Goal: Answer question/provide support: Answer question/provide support

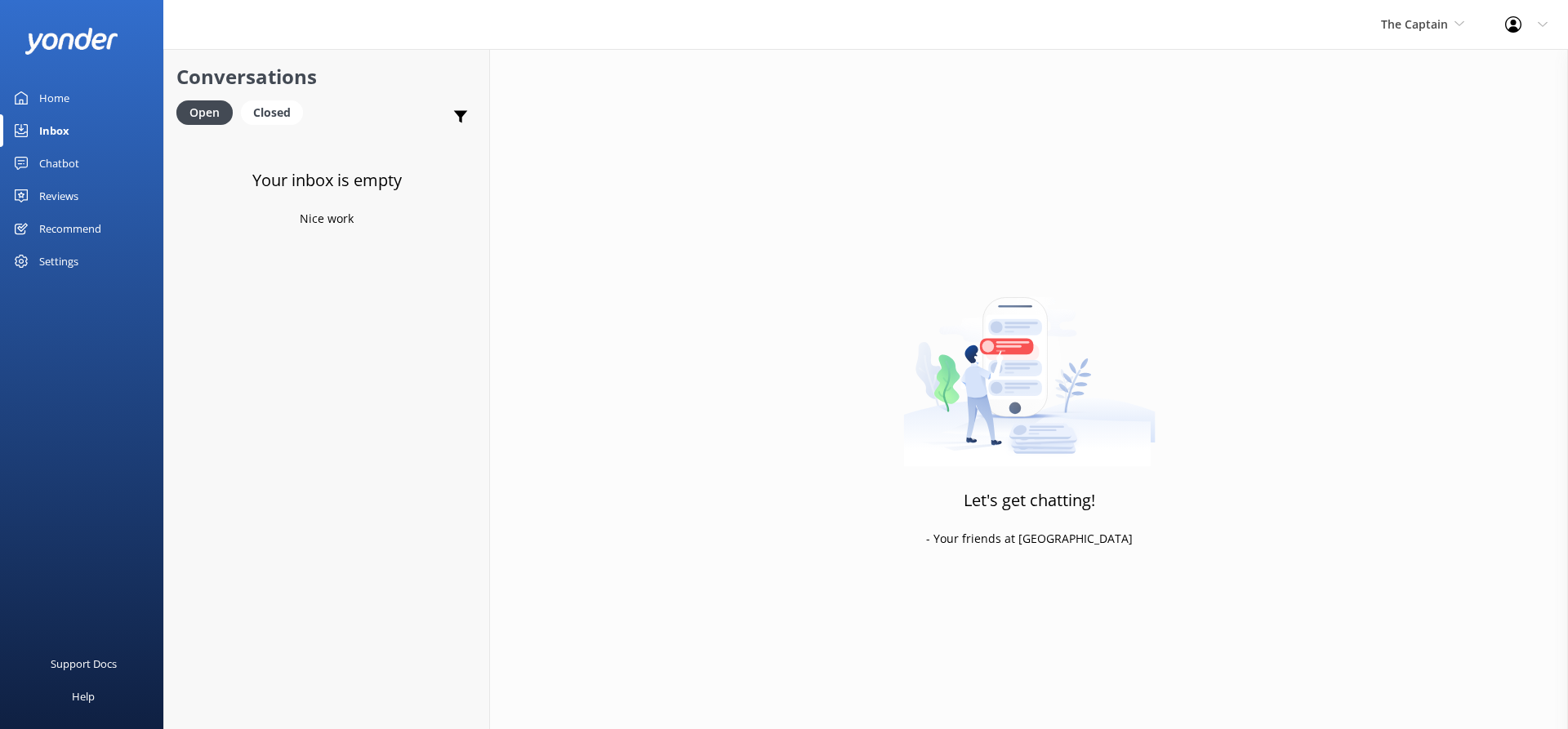
click at [68, 120] on div "Inbox" at bounding box center [54, 130] width 30 height 33
click at [1400, 25] on span "The Captain" at bounding box center [1414, 24] width 67 height 16
click at [1405, 104] on link "Aruba's Activities Expert" at bounding box center [1442, 108] width 163 height 39
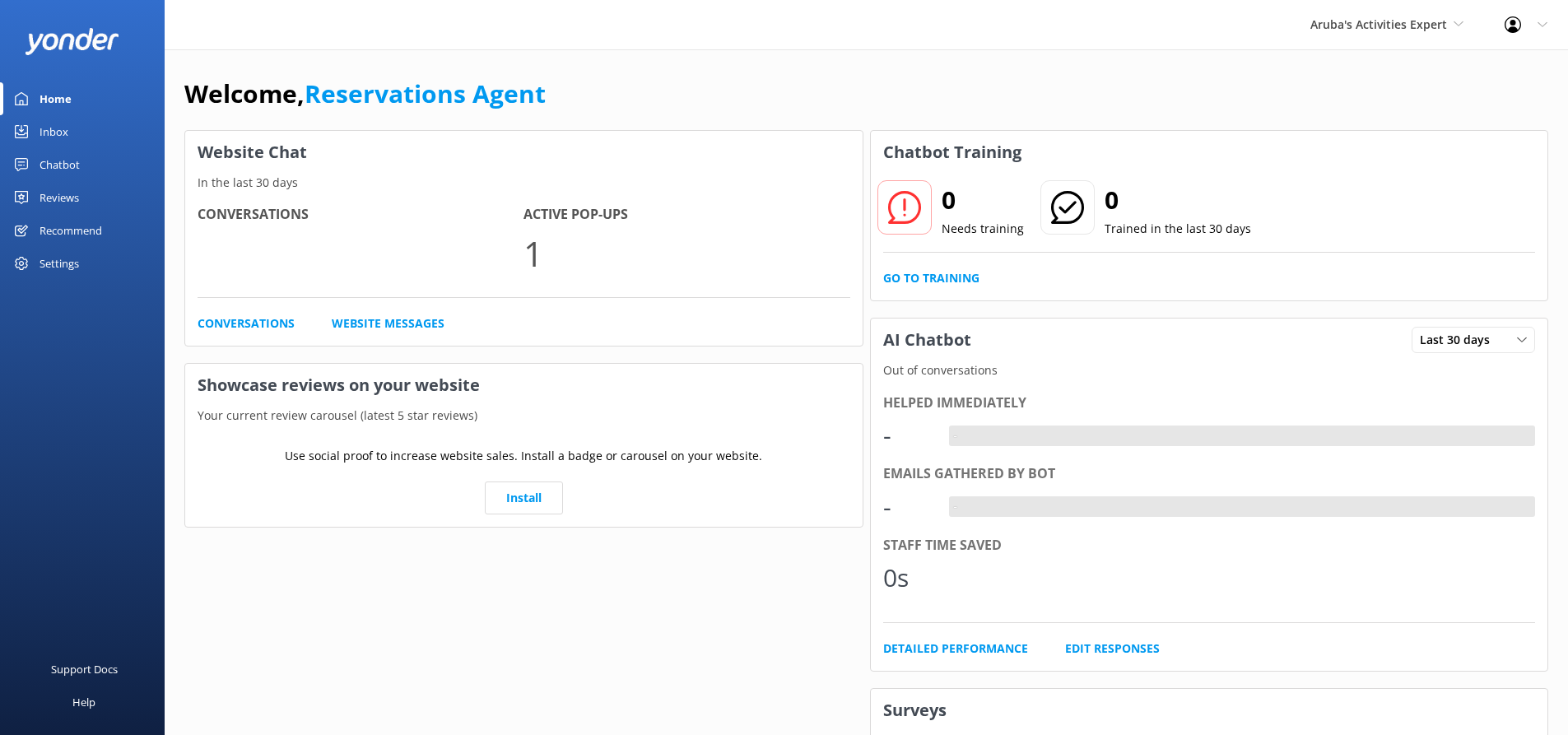
click at [54, 132] on div "Inbox" at bounding box center [53, 131] width 28 height 33
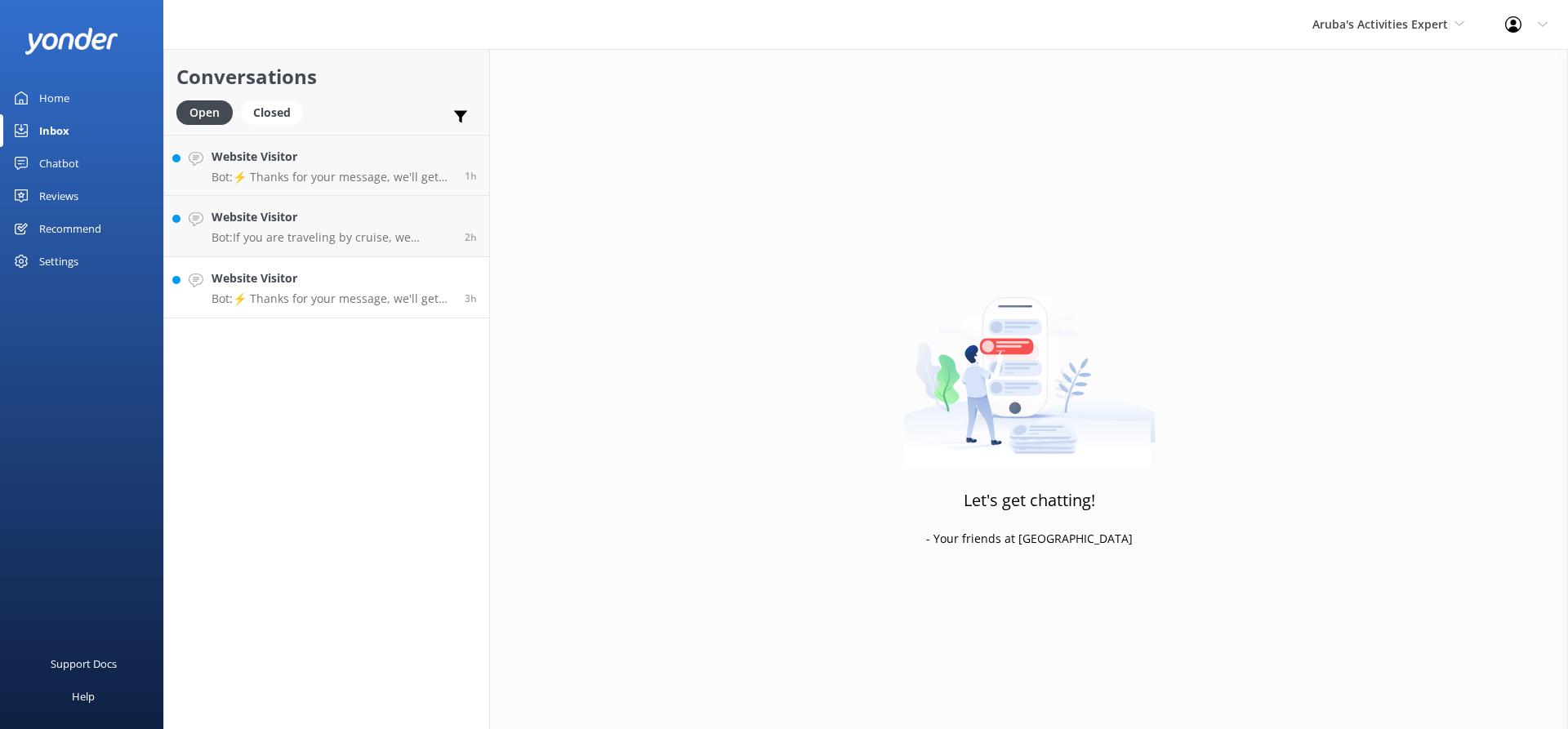
click at [378, 281] on h4 "Website Visitor" at bounding box center [331, 278] width 241 height 18
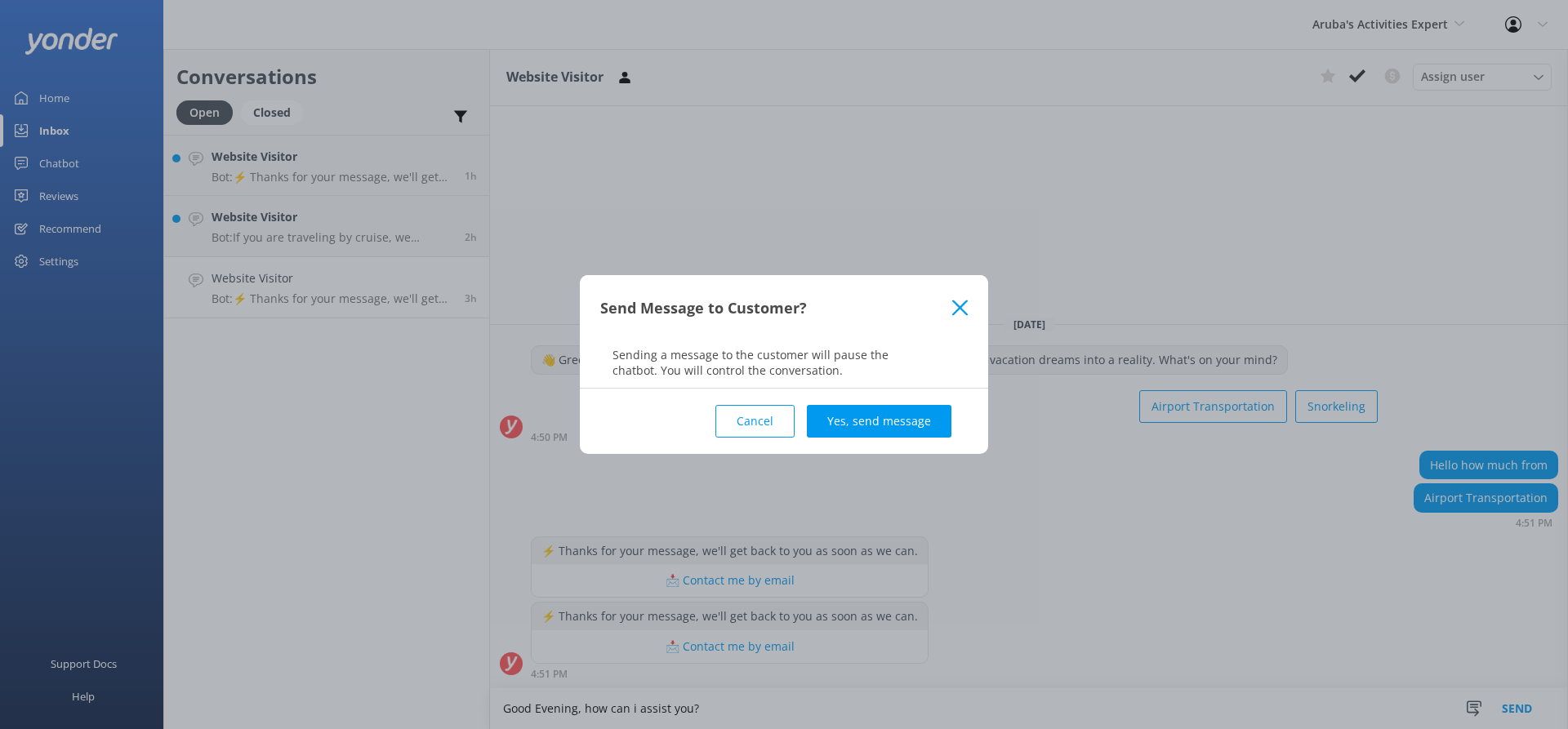
type textarea "Good Evening, how can i assist you?"
click at [882, 403] on div "Cancel Yes, send message" at bounding box center [784, 421] width 367 height 65
click at [882, 414] on button "Yes, send message" at bounding box center [879, 421] width 145 height 33
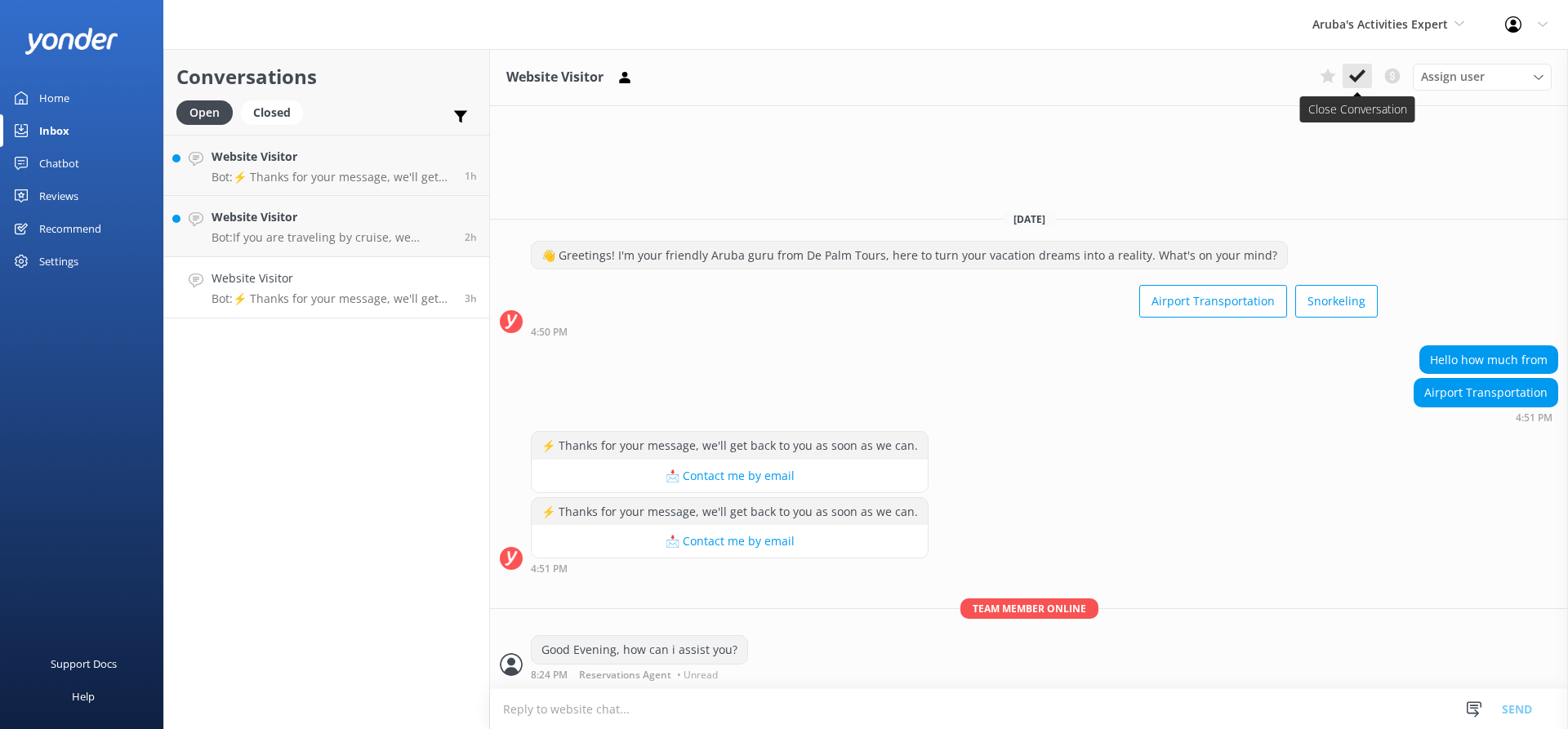
click at [1355, 70] on icon at bounding box center [1357, 76] width 16 height 16
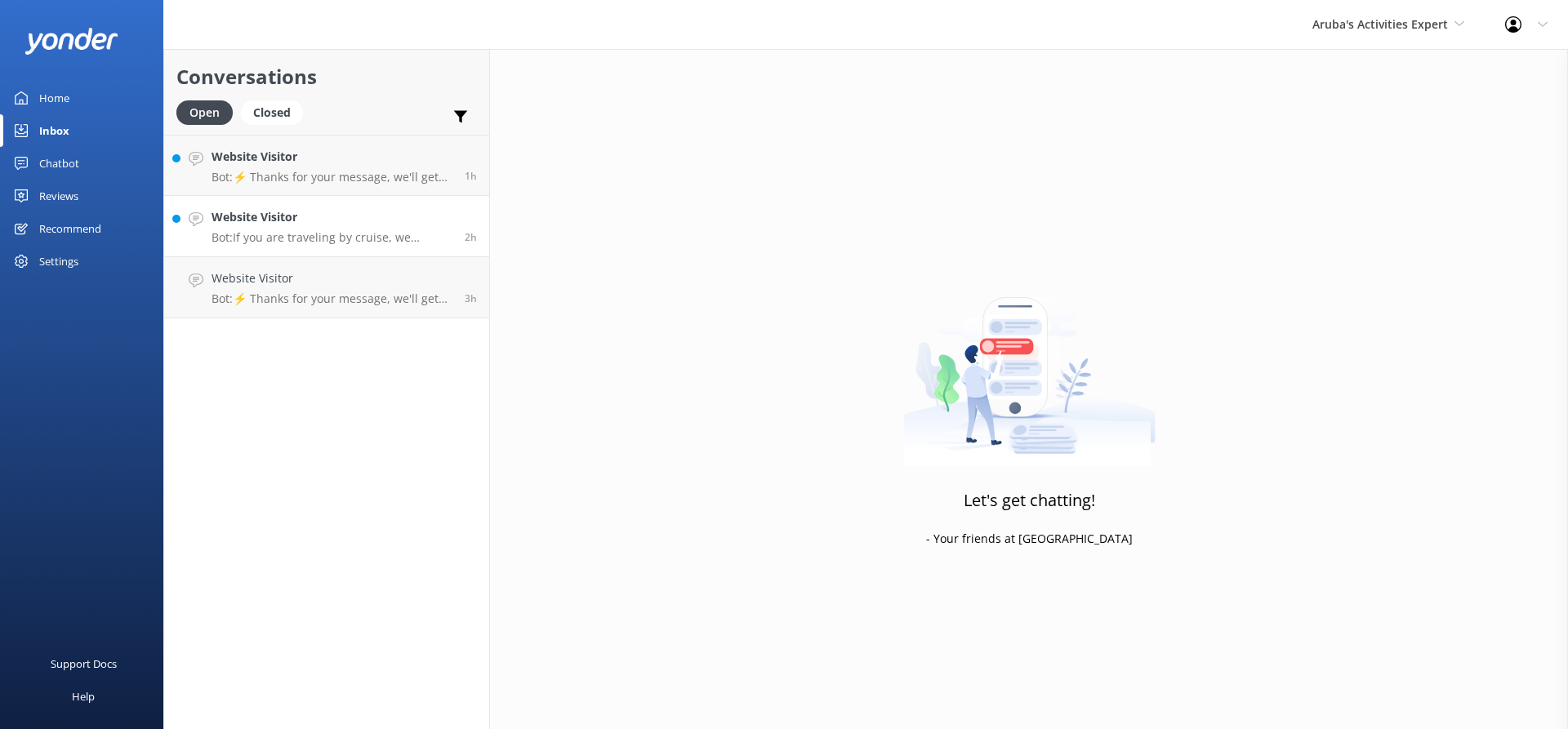
click at [331, 218] on h4 "Website Visitor" at bounding box center [331, 217] width 241 height 18
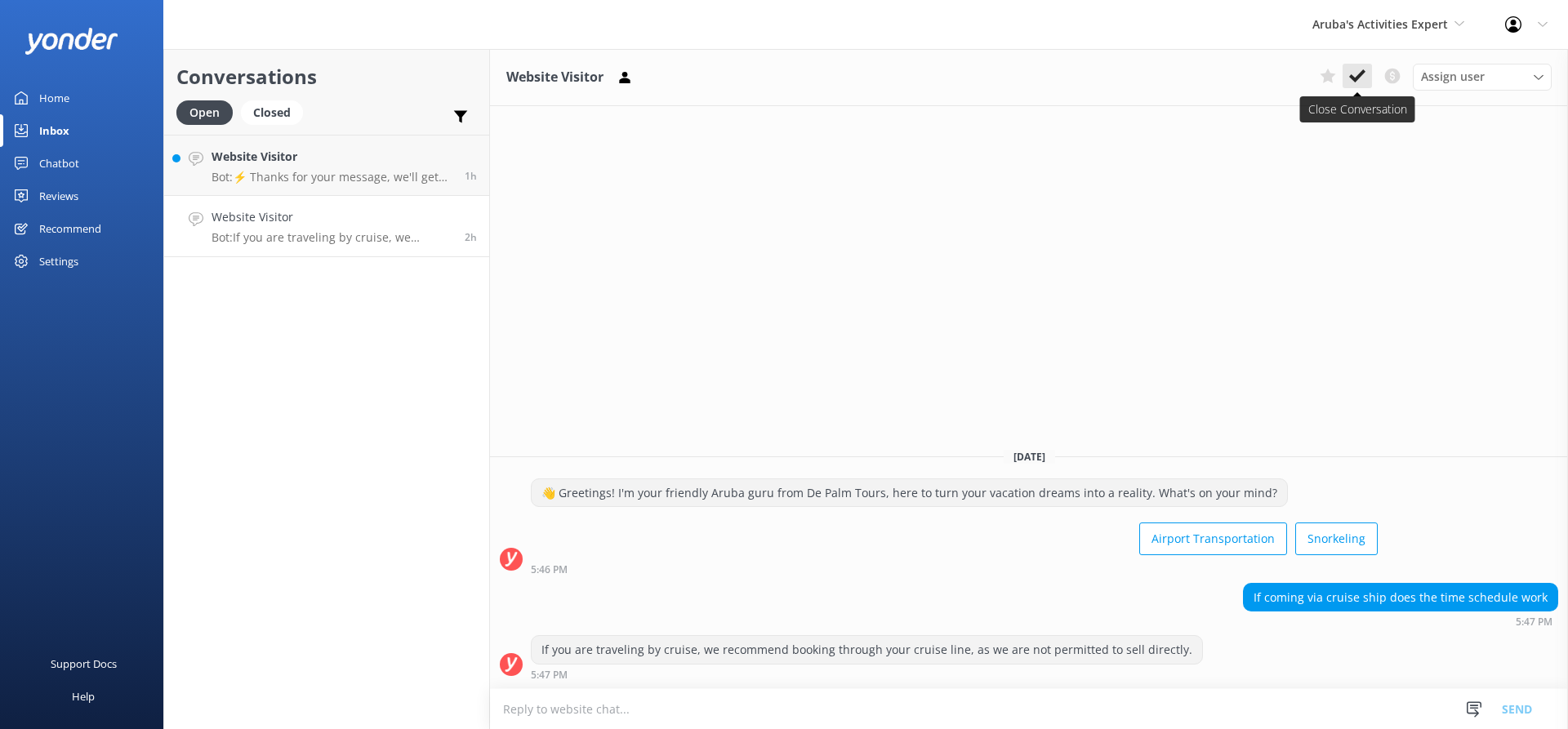
click at [1360, 70] on icon at bounding box center [1357, 76] width 16 height 16
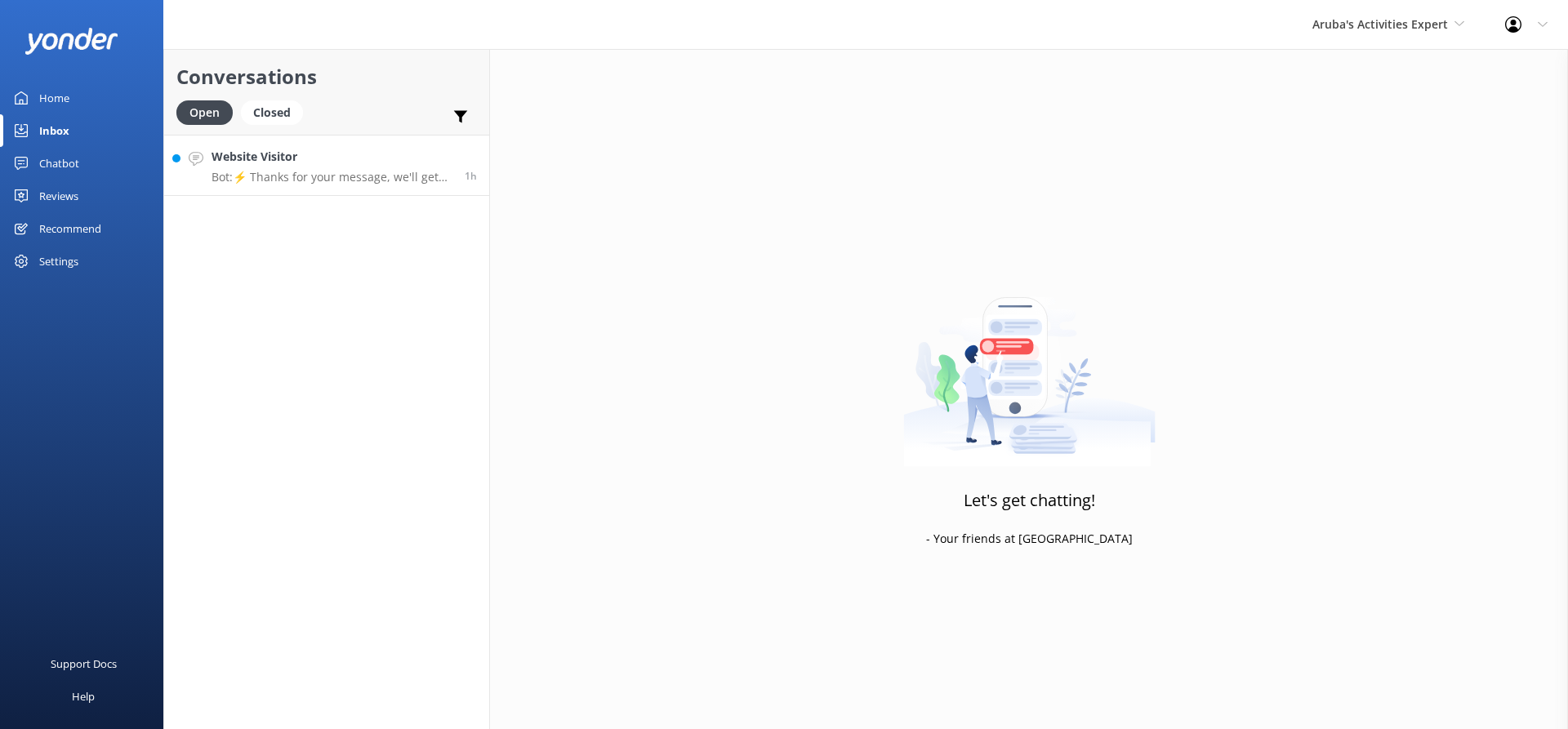
click at [303, 171] on p "Bot: ⚡ Thanks for your message, we'll get back to you as soon as we can." at bounding box center [331, 177] width 241 height 15
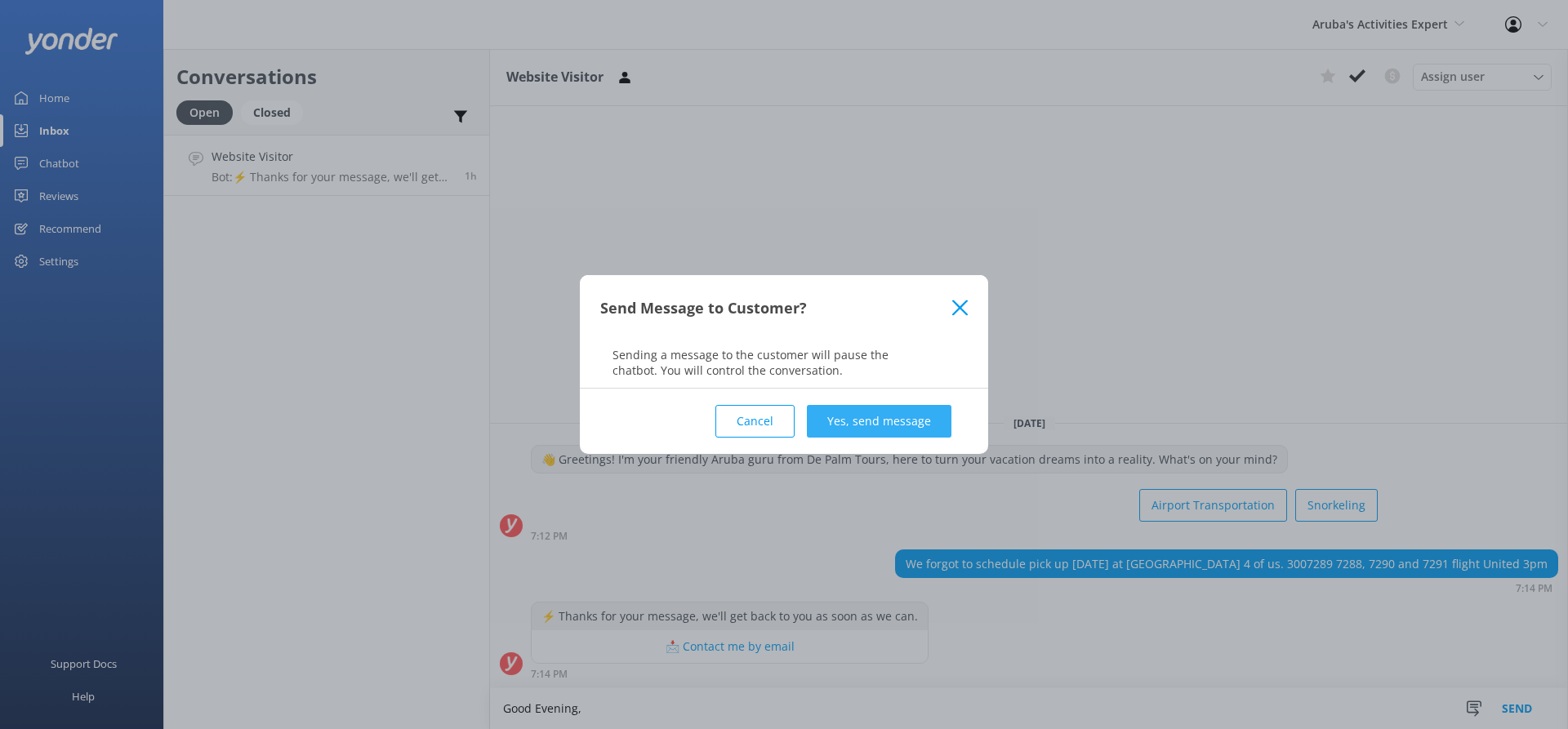
type textarea "Good Evening,"
click at [914, 413] on button "Yes, send message" at bounding box center [879, 421] width 145 height 33
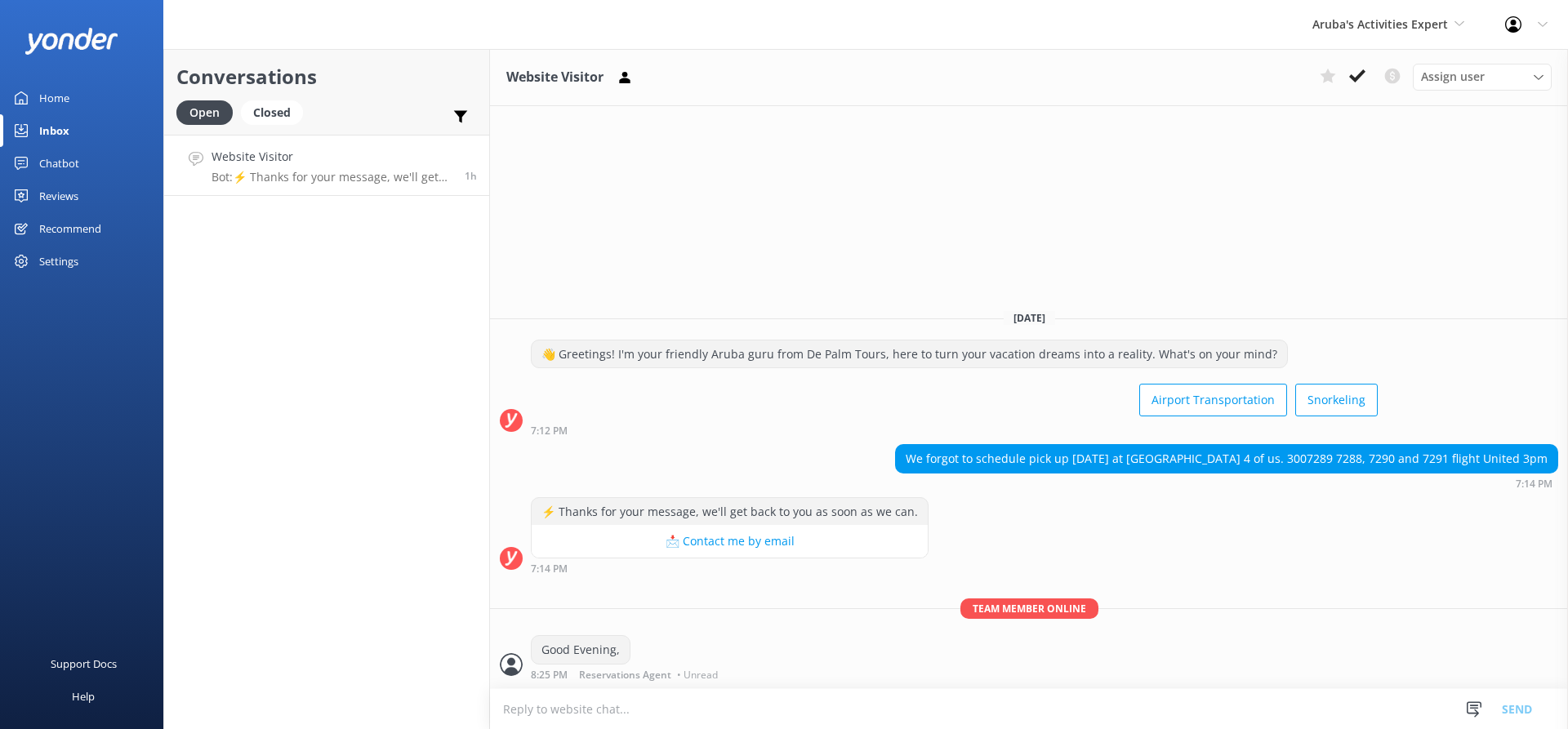
paste textarea "To confirm your departure day and time please visit De Palm Tours concierge or …"
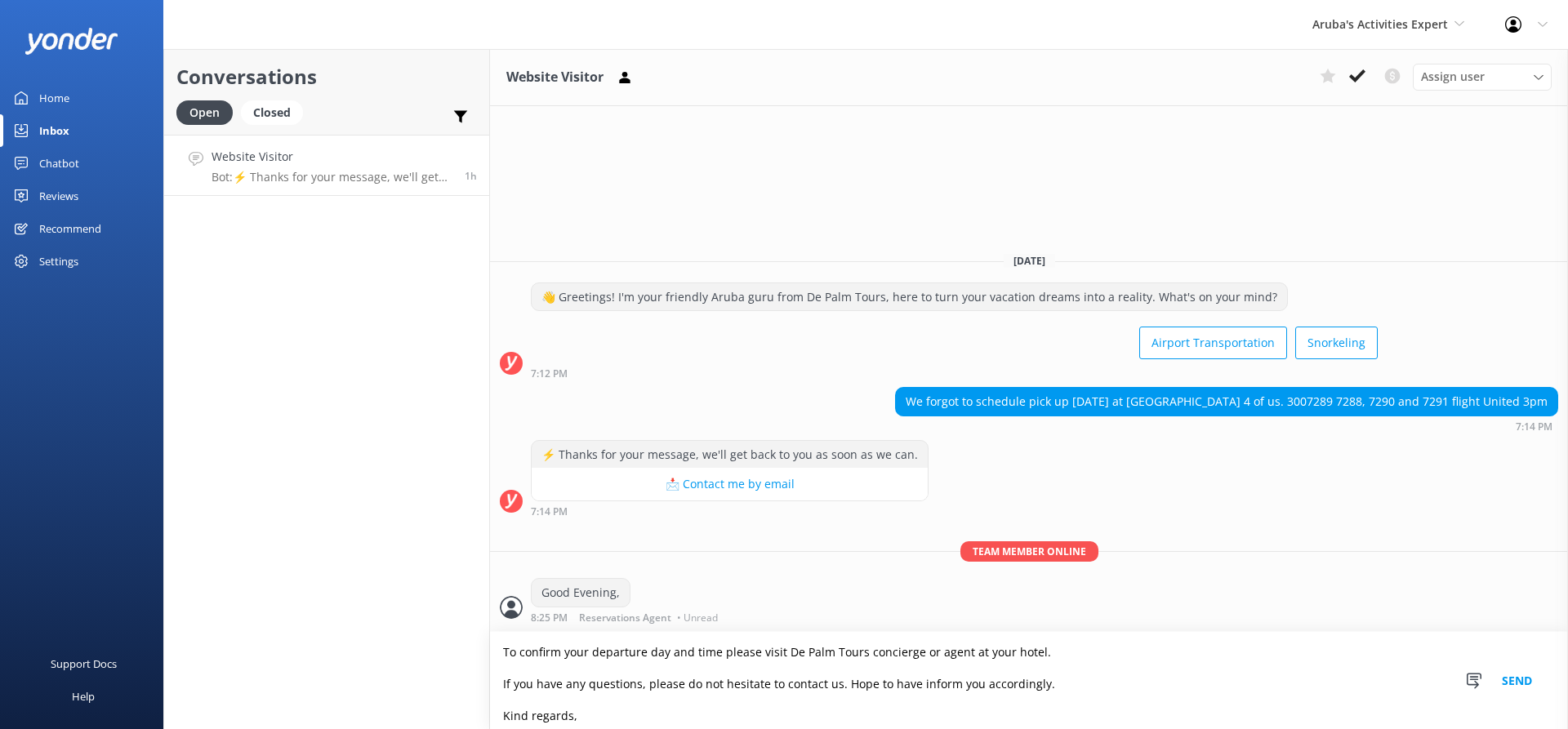
type textarea "To confirm your departure day and time please visit De Palm Tours concierge or …"
click at [1509, 674] on button "Send" at bounding box center [1516, 680] width 61 height 97
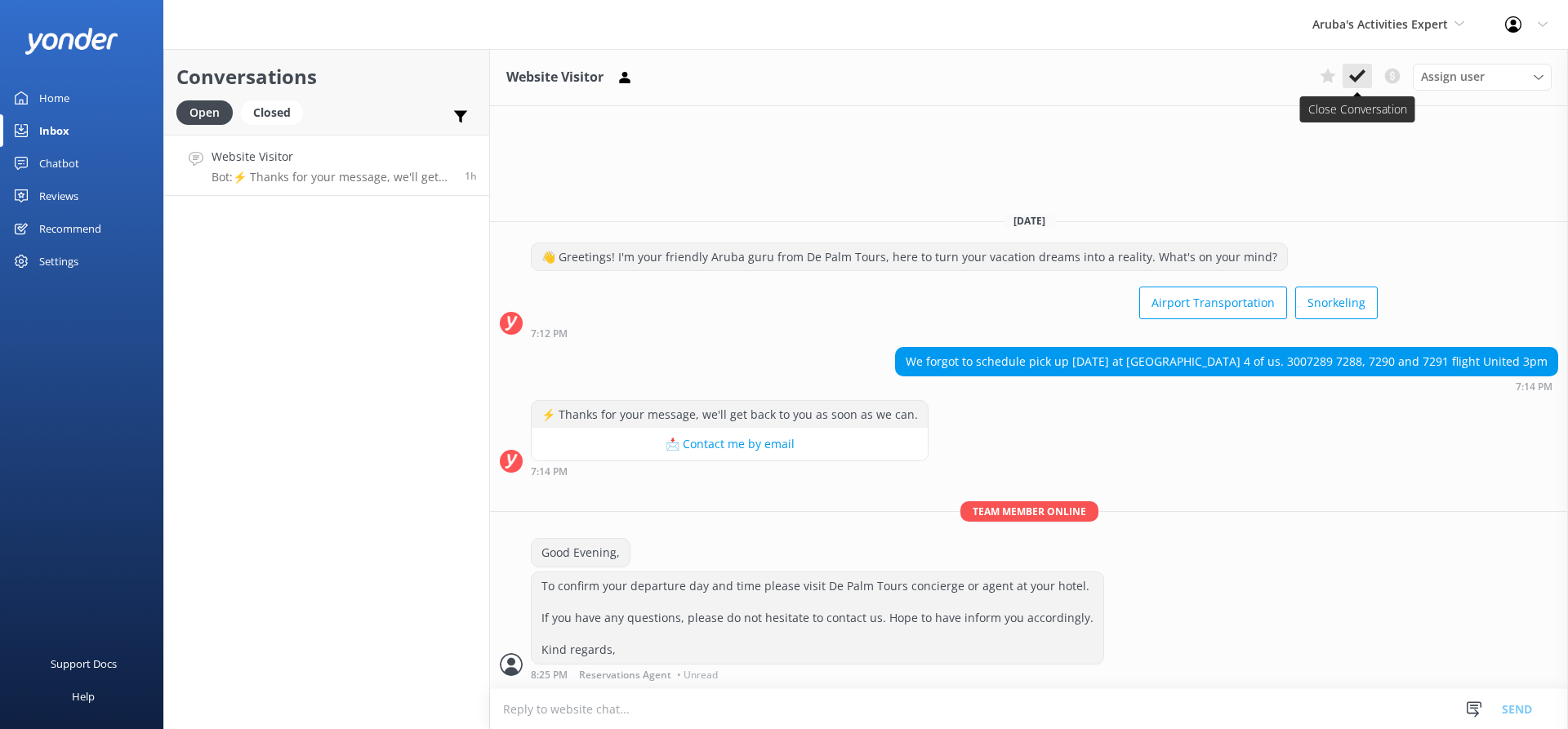
click at [1357, 74] on icon at bounding box center [1357, 76] width 16 height 16
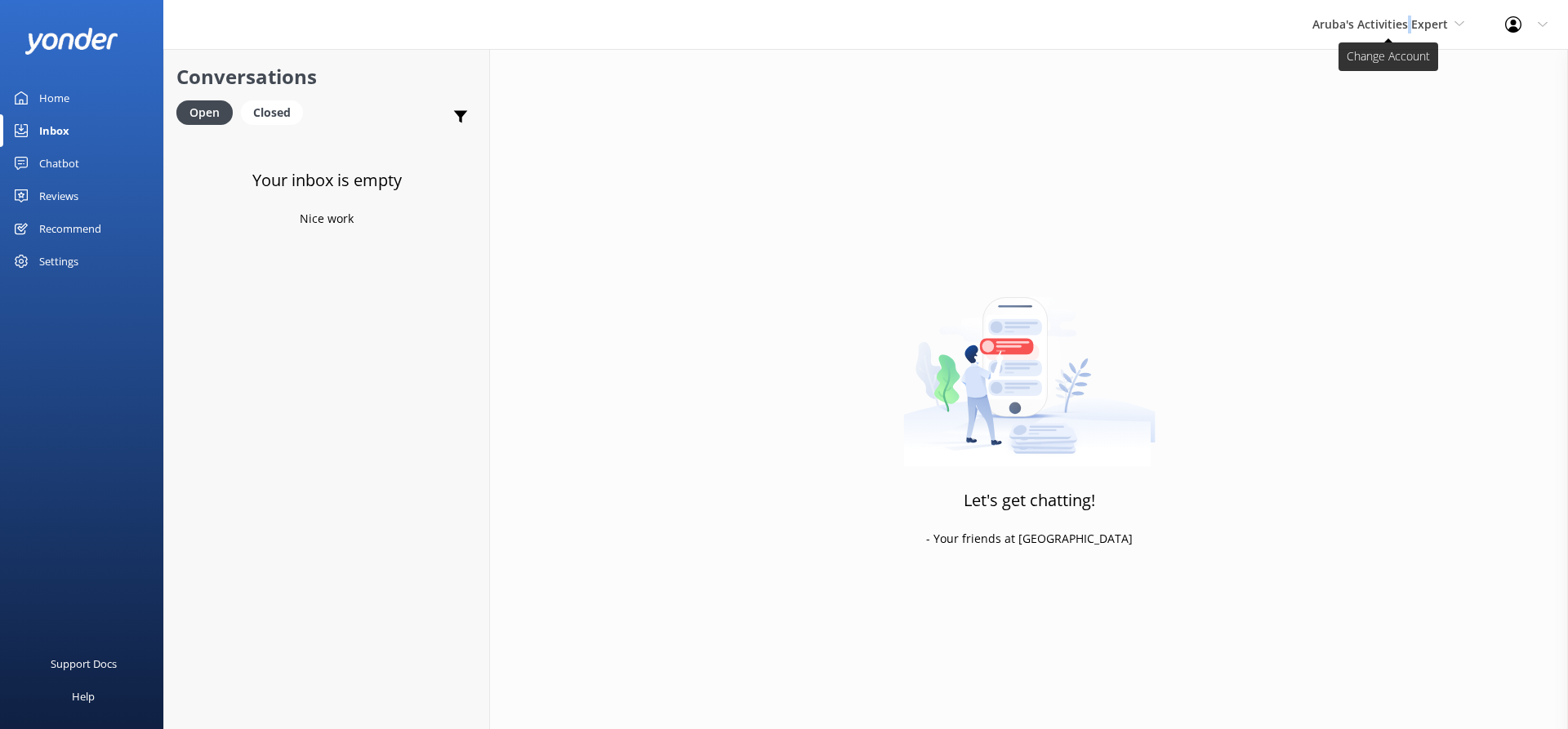
click at [1410, 23] on span "Aruba's Activities Expert" at bounding box center [1379, 24] width 135 height 16
click at [1345, 144] on link "The Captain" at bounding box center [1373, 147] width 163 height 39
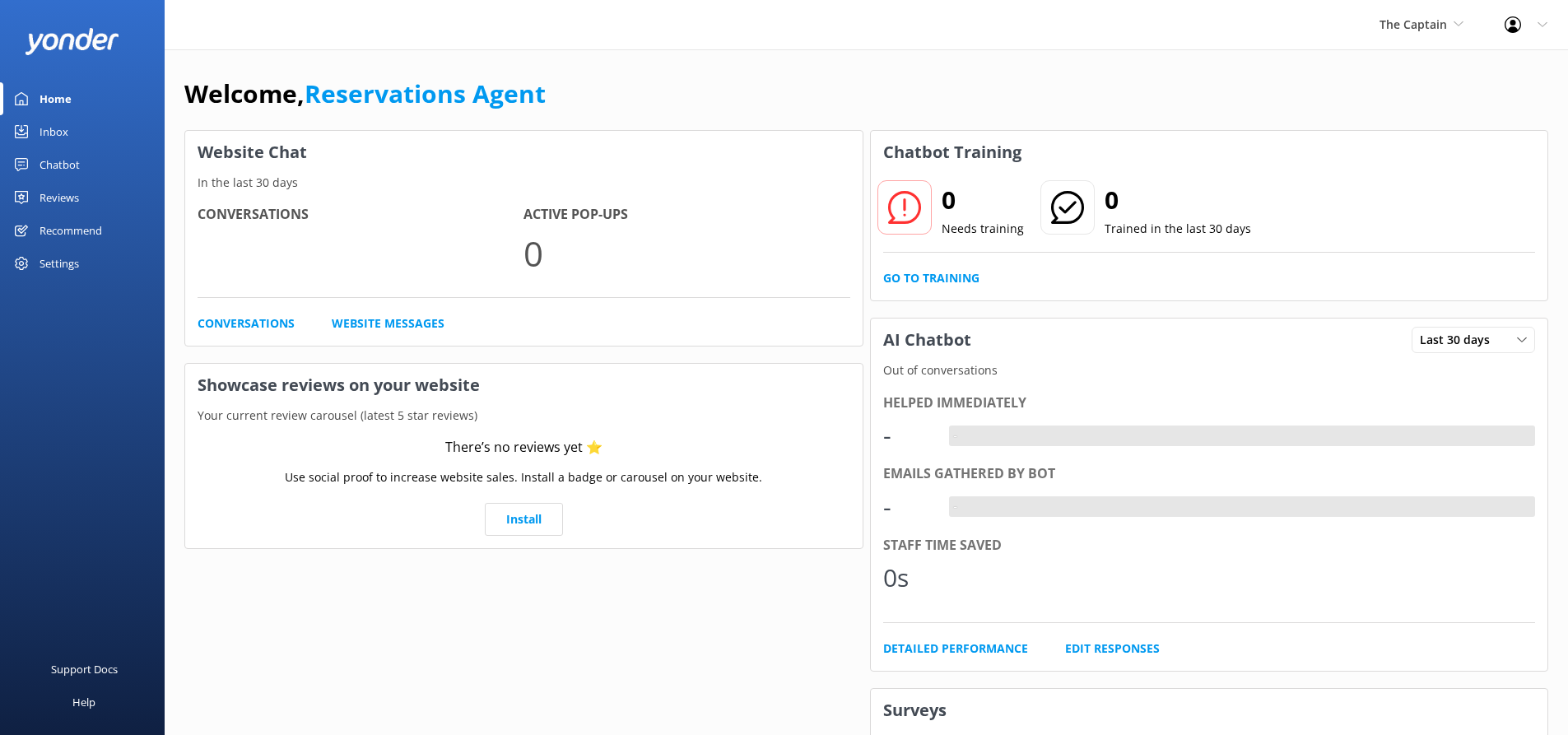
click at [63, 127] on div "Inbox" at bounding box center [53, 131] width 28 height 33
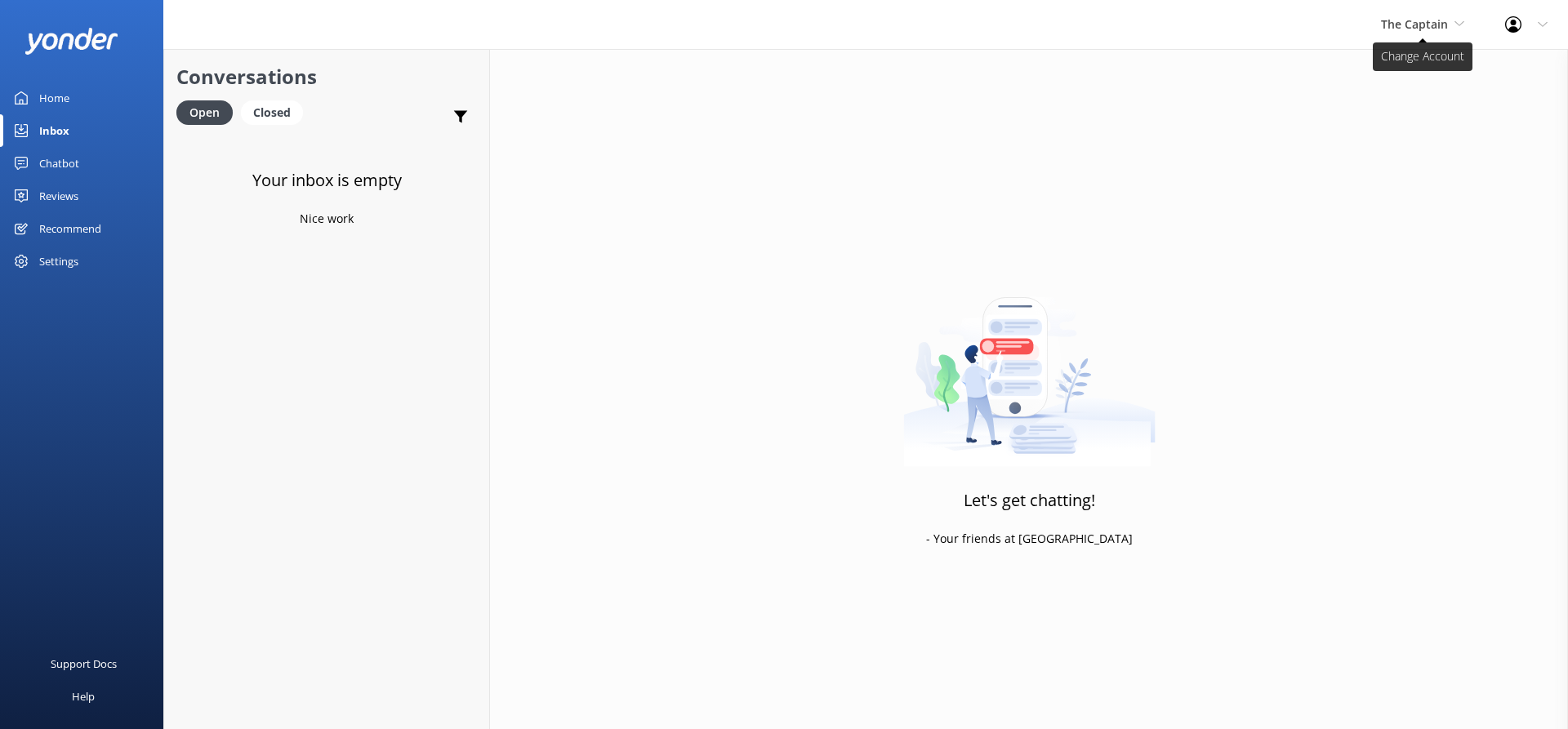
click at [1409, 20] on span "The Captain" at bounding box center [1414, 24] width 67 height 16
click at [1418, 57] on link "De Palm Island" at bounding box center [1442, 68] width 163 height 39
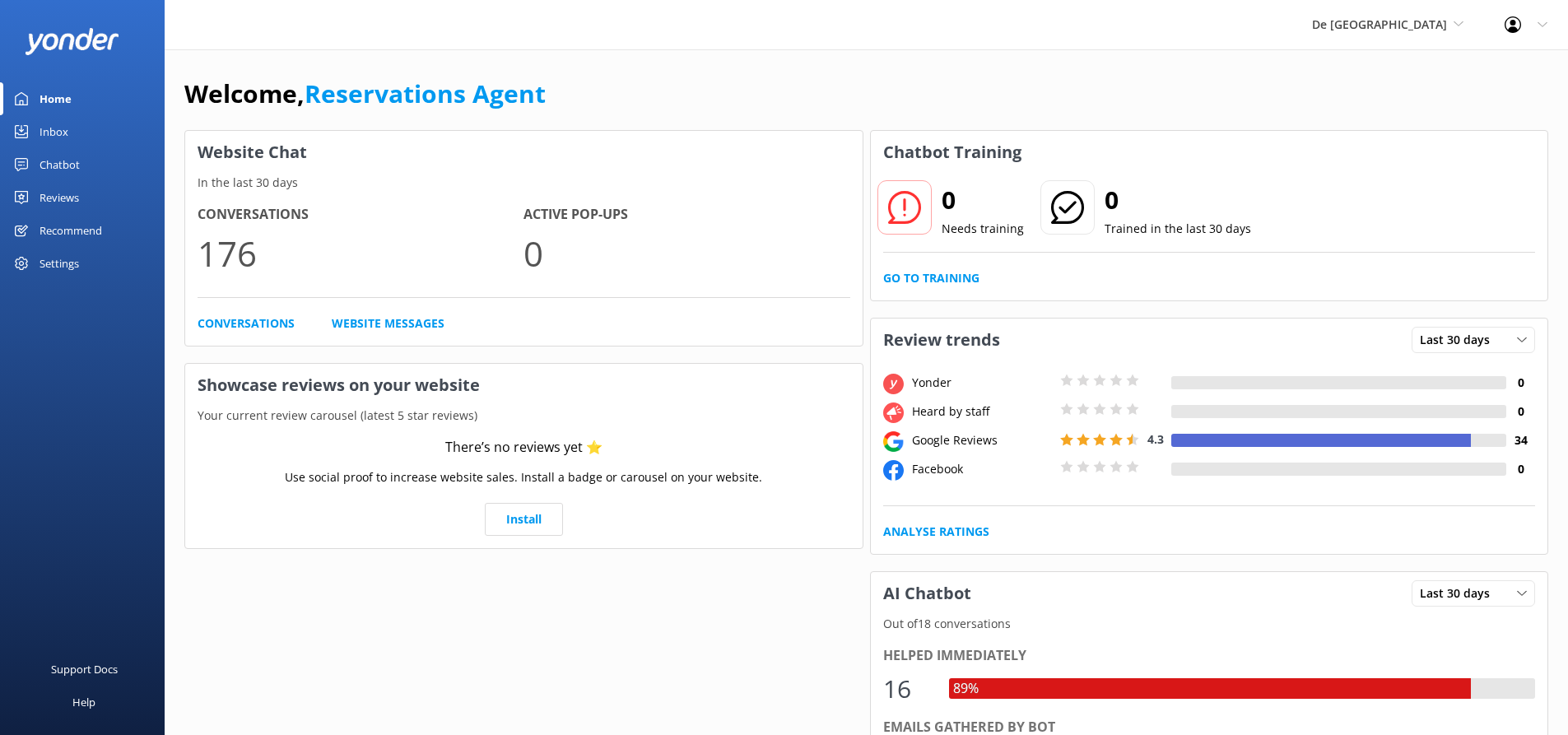
click at [57, 126] on div "Inbox" at bounding box center [53, 131] width 28 height 33
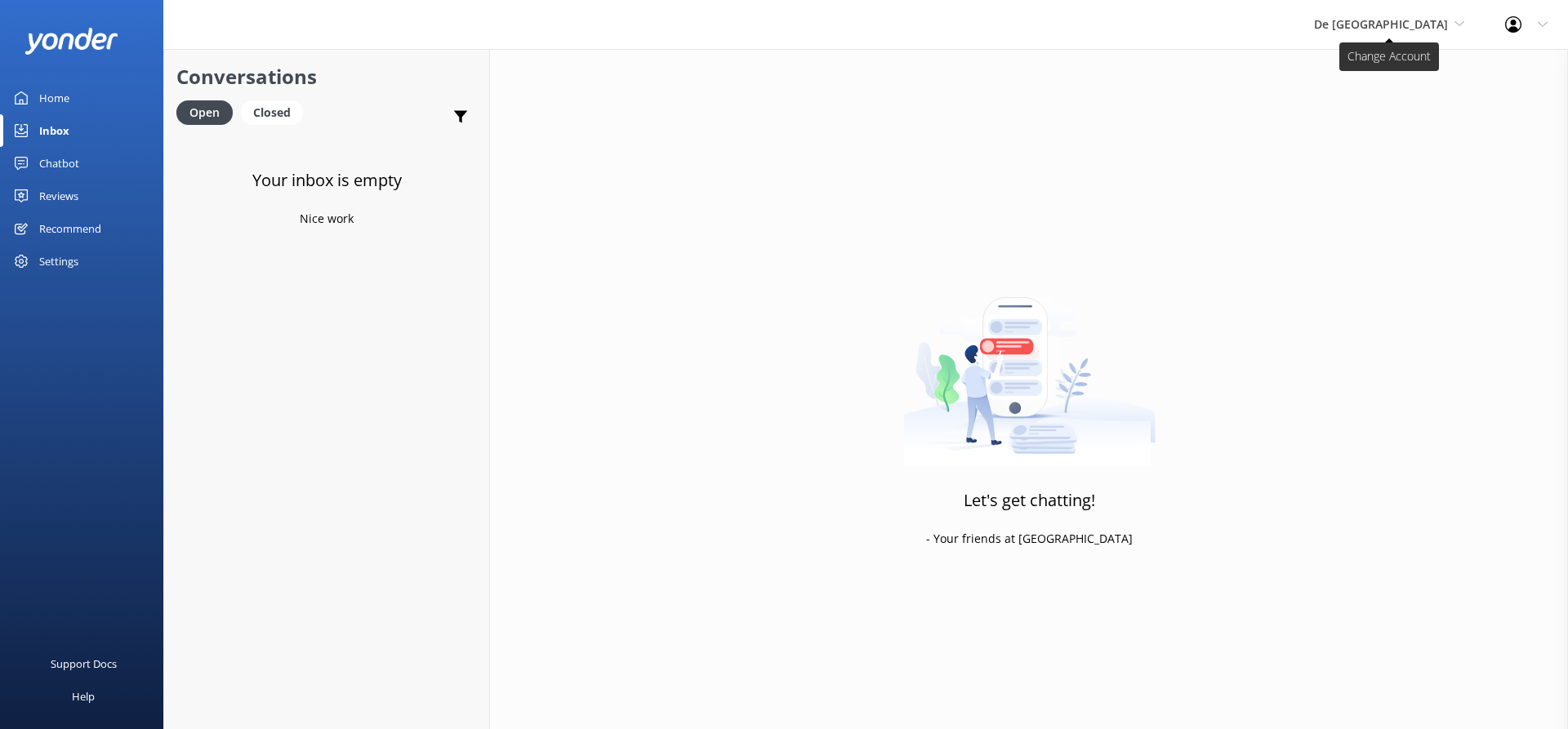
click at [1398, 24] on span "De Palm Island" at bounding box center [1381, 24] width 134 height 16
click at [1411, 101] on link "Aruba's Activities Expert" at bounding box center [1375, 108] width 163 height 39
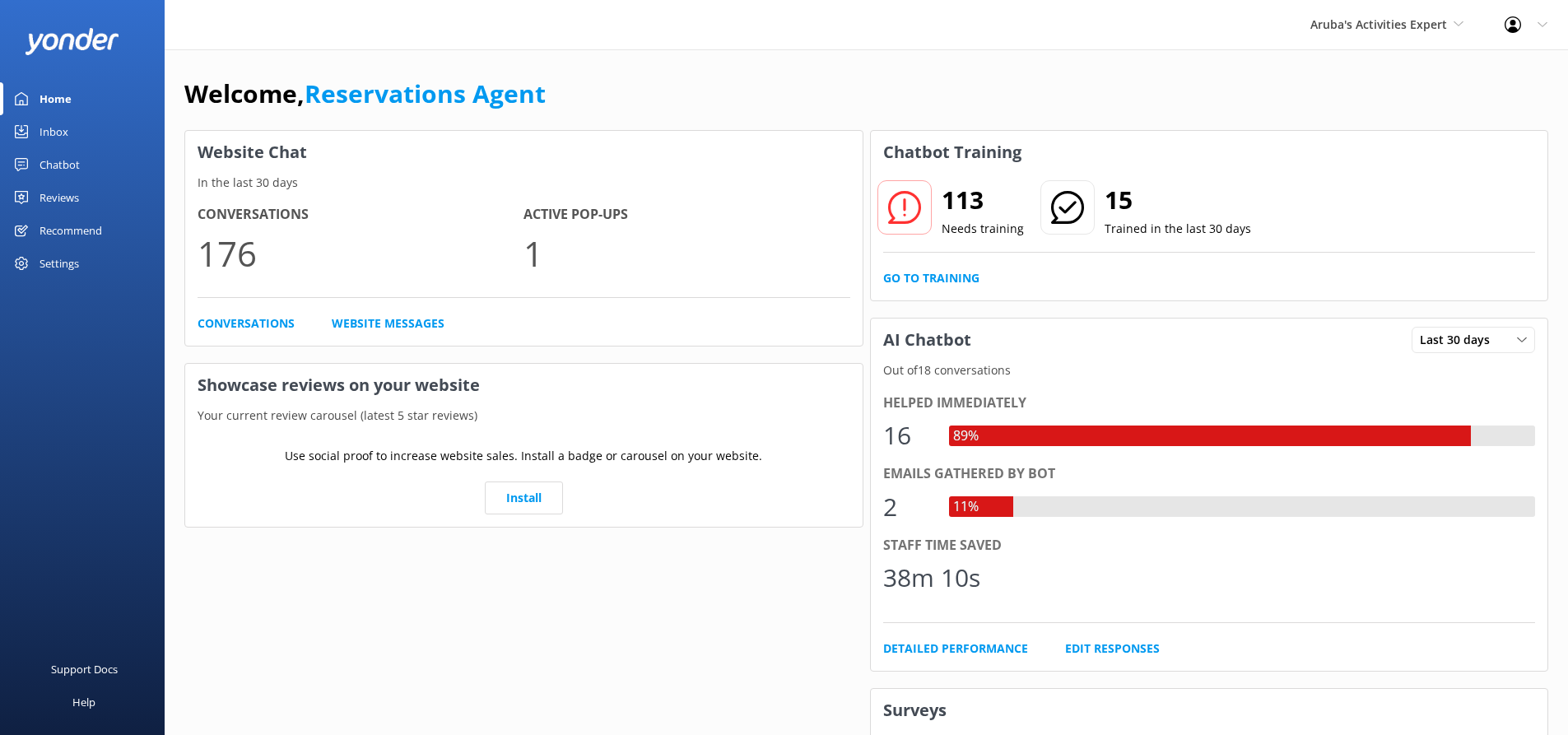
click at [65, 130] on div "Inbox" at bounding box center [53, 131] width 28 height 33
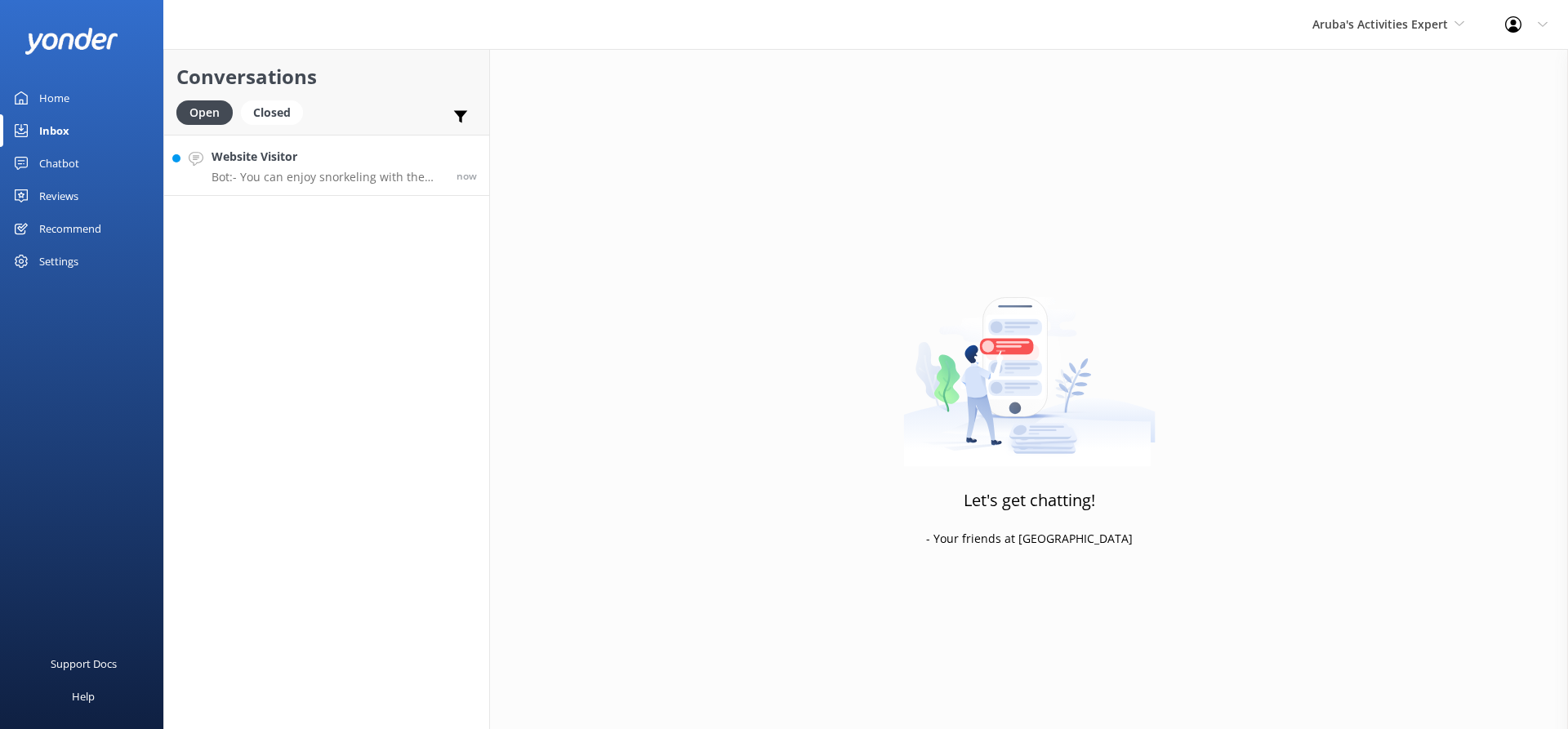
click at [298, 177] on p "Bot: - You can enjoy snorkeling with the Palm Pleasure catamaran tours, which i…" at bounding box center [327, 177] width 232 height 15
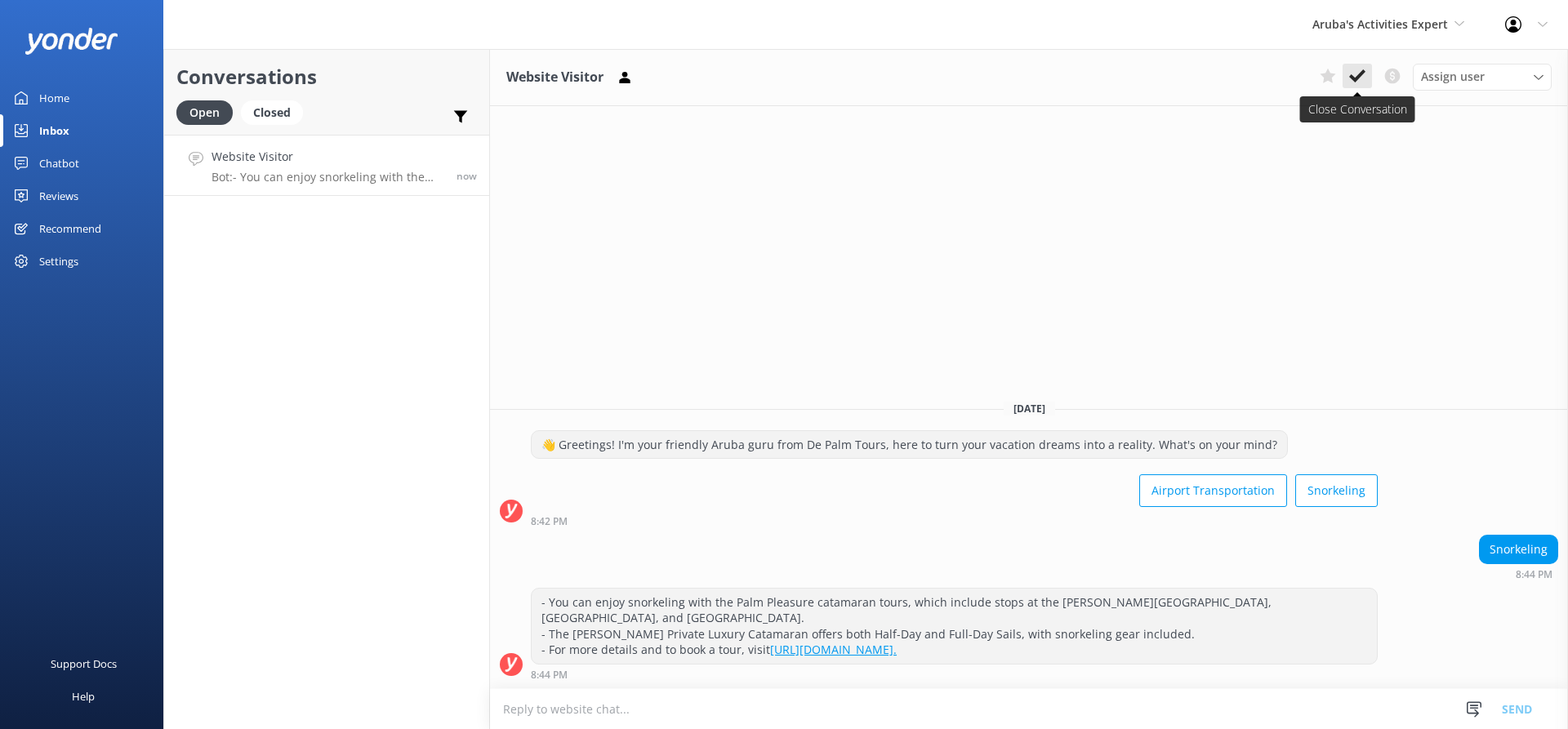
click at [1358, 79] on use at bounding box center [1357, 76] width 16 height 13
